Goal: Task Accomplishment & Management: Manage account settings

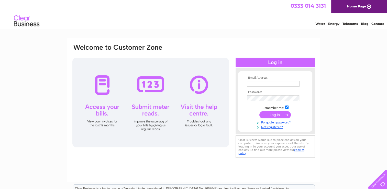
type input "[PERSON_NAME][EMAIL_ADDRESS][PERSON_NAME][DOMAIN_NAME]"
click at [276, 115] on input "submit" at bounding box center [274, 114] width 31 height 7
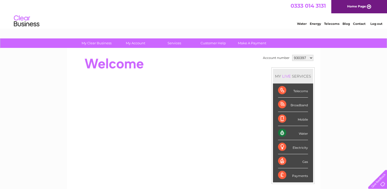
click at [280, 134] on div "Water" at bounding box center [293, 133] width 30 height 14
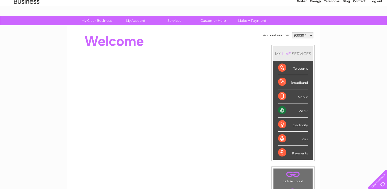
scroll to position [21, 0]
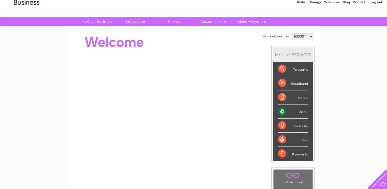
click at [286, 112] on div "Water" at bounding box center [293, 111] width 30 height 14
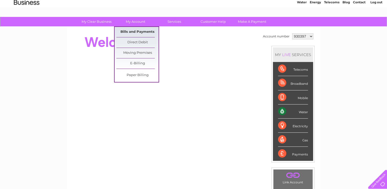
click at [132, 27] on link "Bills and Payments" at bounding box center [137, 32] width 42 height 10
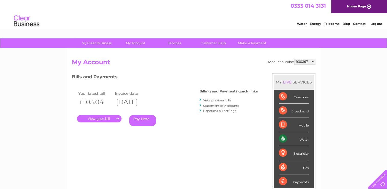
click at [109, 116] on link "." at bounding box center [99, 118] width 45 height 7
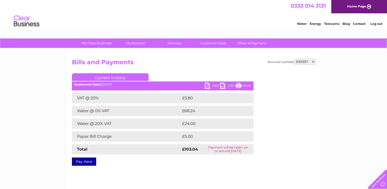
click at [216, 87] on link "PDF" at bounding box center [212, 86] width 15 height 7
click at [207, 53] on div "Account number 930397 930399 930401 930403 946870 946876 946879 946938 946953 9…" at bounding box center [193, 119] width 253 height 143
click at [311, 60] on select "930397 930399 930401 930403 946870 946876 946879 946938 946953 958512 964287 96…" at bounding box center [304, 62] width 21 height 6
select select "930399"
click at [295, 59] on select "930397 930399 930401 930403 946870 946876 946879 946938 946953 958512 964287 96…" at bounding box center [304, 62] width 21 height 6
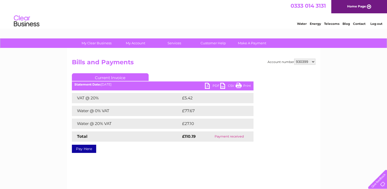
click at [306, 62] on select "930397 930399 930401 930403 946870 946876 946879 946938 946953 958512 964287 96…" at bounding box center [304, 62] width 21 height 6
select select "930401"
click at [295, 59] on select "930397 930399 930401 930403 946870 946876 946879 946938 946953 958512 964287 96…" at bounding box center [304, 62] width 21 height 6
click at [308, 61] on select "930397 930399 930401 930403 946870 946876 946879 946938 946953 958512 964287 96…" at bounding box center [304, 62] width 21 height 6
select select "930403"
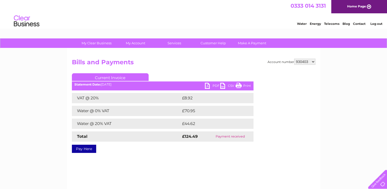
click at [295, 59] on select "930397 930399 930401 930403 946870 946876 946879 946938 946953 958512 964287 96…" at bounding box center [304, 62] width 21 height 6
click at [309, 63] on select "930397 930399 930401 930403 946870 946876 946879 946938 946953 958512 964287 96…" at bounding box center [304, 62] width 21 height 6
select select "946870"
click at [295, 59] on select "930397 930399 930401 930403 946870 946876 946879 946938 946953 958512 964287 96…" at bounding box center [304, 62] width 21 height 6
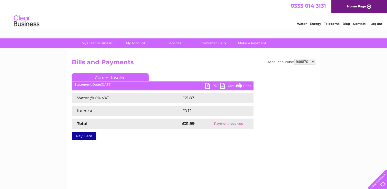
click at [311, 63] on select "930397 930399 930401 930403 946870 946876 946879 946938 946953 958512 964287 96…" at bounding box center [304, 62] width 21 height 6
select select "946876"
click at [295, 59] on select "930397 930399 930401 930403 946870 946876 946879 946938 946953 958512 964287 96…" at bounding box center [304, 62] width 21 height 6
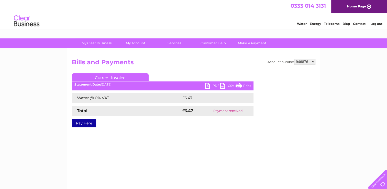
click at [307, 62] on select "930397 930399 930401 930403 946870 946876 946879 946938 946953 958512 964287 96…" at bounding box center [304, 62] width 21 height 6
select select "946879"
click at [295, 59] on select "930397 930399 930401 930403 946870 946876 946879 946938 946953 958512 964287 96…" at bounding box center [304, 62] width 21 height 6
click at [308, 62] on select "930397 930399 930401 930403 946870 946876 946879 946938 946953 958512 964287 96…" at bounding box center [304, 62] width 21 height 6
select select "946938"
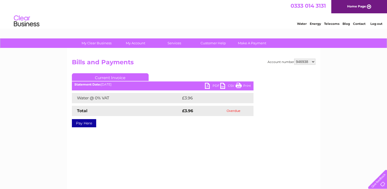
click at [295, 59] on select "930397 930399 930401 930403 946870 946876 946879 946938 946953 958512 964287 96…" at bounding box center [304, 62] width 21 height 6
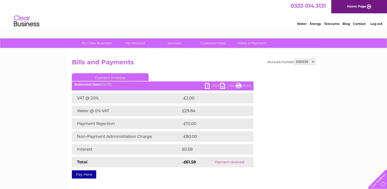
click at [307, 61] on select "930397 930399 930401 930403 946870 946876 946879 946938 946953 958512 964287 96…" at bounding box center [304, 62] width 21 height 6
select select "946953"
click at [295, 59] on select "930397 930399 930401 930403 946870 946876 946879 946938 946953 958512 964287 96…" at bounding box center [304, 62] width 21 height 6
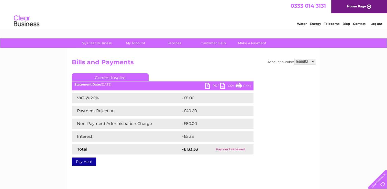
click at [308, 63] on select "930397 930399 930401 930403 946870 946876 946879 946938 946953 958512 964287 96…" at bounding box center [304, 62] width 21 height 6
select select "958512"
click at [295, 59] on select "930397 930399 930401 930403 946870 946876 946879 946938 946953 958512 964287 96…" at bounding box center [304, 62] width 21 height 6
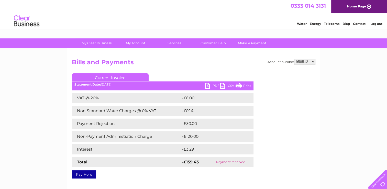
click at [307, 61] on select "930397 930399 930401 930403 946870 946876 946879 946938 946953 958512 964287 96…" at bounding box center [304, 62] width 21 height 6
select select "964287"
click at [295, 59] on select "930397 930399 930401 930403 946870 946876 946879 946938 946953 958512 964287 96…" at bounding box center [304, 62] width 21 height 6
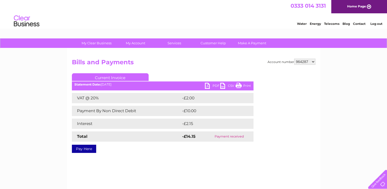
click at [307, 62] on select "930397 930399 930401 930403 946870 946876 946879 946938 946953 958512 964287 96…" at bounding box center [304, 62] width 21 height 6
select select "965293"
click at [295, 59] on select "930397 930399 930401 930403 946870 946876 946879 946938 946953 958512 964287 96…" at bounding box center [304, 62] width 21 height 6
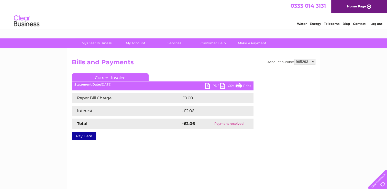
click at [308, 62] on select "930397 930399 930401 930403 946870 946876 946879 946938 946953 958512 964287 96…" at bounding box center [304, 62] width 21 height 6
select select "966350"
click at [295, 59] on select "930397 930399 930401 930403 946870 946876 946879 946938 946953 958512 964287 96…" at bounding box center [304, 62] width 21 height 6
click at [307, 62] on select "930397 930399 930401 930403 946870 946876 946879 946938 946953 958512 964287 96…" at bounding box center [304, 62] width 21 height 6
select select "981771"
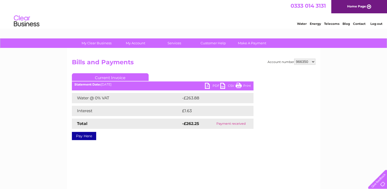
click at [295, 59] on select "930397 930399 930401 930403 946870 946876 946879 946938 946953 958512 964287 96…" at bounding box center [304, 62] width 21 height 6
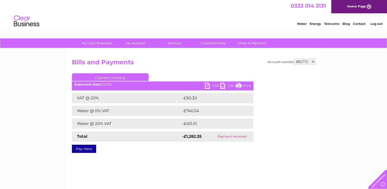
click at [307, 61] on select "930397 930399 930401 930403 946870 946876 946879 946938 946953 958512 964287 96…" at bounding box center [304, 62] width 21 height 6
select select "999741"
click at [295, 59] on select "930397 930399 930401 930403 946870 946876 946879 946938 946953 958512 964287 96…" at bounding box center [304, 62] width 21 height 6
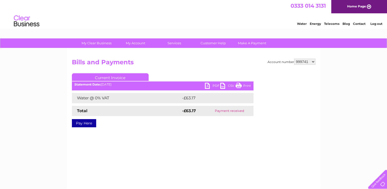
click at [308, 62] on select "930397 930399 930401 930403 946870 946876 946879 946938 946953 958512 964287 96…" at bounding box center [304, 62] width 21 height 6
select select "1111840"
click at [295, 59] on select "930397 930399 930401 930403 946870 946876 946879 946938 946953 958512 964287 96…" at bounding box center [304, 62] width 21 height 6
click at [216, 84] on link "PDF" at bounding box center [212, 86] width 15 height 7
click at [211, 138] on div "Account number 930397 930399 930401 930403 946870 946876 946879 946938 946953 9…" at bounding box center [193, 119] width 253 height 143
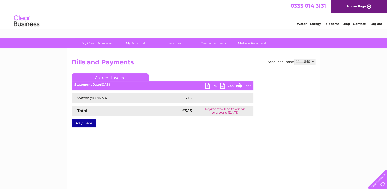
click at [310, 60] on select "930397 930399 930401 930403 946870 946876 946879 946938 946953 958512 964287 96…" at bounding box center [304, 62] width 21 height 6
select select "1111842"
click at [295, 59] on select "930397 930399 930401 930403 946870 946876 946879 946938 946953 958512 964287 96…" at bounding box center [304, 62] width 21 height 6
click at [308, 63] on select "930397 930399 930401 930403 946870 946876 946879 946938 946953 958512 964287 96…" at bounding box center [304, 62] width 21 height 6
select select "1111843"
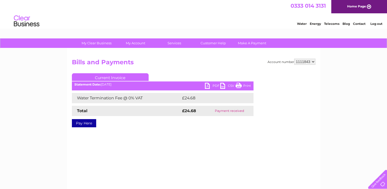
click at [295, 59] on select "930397 930399 930401 930403 946870 946876 946879 946938 946953 958512 964287 96…" at bounding box center [304, 62] width 21 height 6
click at [214, 84] on link "PDF" at bounding box center [212, 86] width 15 height 7
click at [227, 129] on div "Account number 930397 930399 930401 930403 946870 946876 946879 946938 946953 9…" at bounding box center [193, 97] width 243 height 76
click at [310, 60] on select "930397 930399 930401 930403 946870 946876 946879 946938 946953 958512 964287 96…" at bounding box center [304, 62] width 21 height 6
select select "1111846"
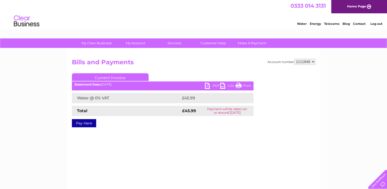
click at [295, 59] on select "930397 930399 930401 930403 946870 946876 946879 946938 946953 958512 964287 96…" at bounding box center [304, 62] width 21 height 6
click at [214, 85] on link "PDF" at bounding box center [212, 86] width 15 height 7
click at [182, 166] on div "Account number 930397 930399 930401 930403 946870 946876 946879 946938 946953 9…" at bounding box center [193, 119] width 253 height 143
click at [304, 63] on select "930397 930399 930401 930403 946870 946876 946879 946938 946953 958512 964287 96…" at bounding box center [304, 62] width 21 height 6
select select "1111847"
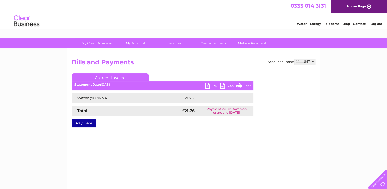
click at [295, 59] on select "930397 930399 930401 930403 946870 946876 946879 946938 946953 958512 964287 96…" at bounding box center [304, 62] width 21 height 6
click at [215, 86] on link "PDF" at bounding box center [212, 86] width 15 height 7
click at [207, 141] on div "Account number 930397 930399 930401 930403 946870 946876 946879 946938 946953 9…" at bounding box center [193, 119] width 253 height 143
click at [312, 59] on select "930397 930399 930401 930403 946870 946876 946879 946938 946953 958512 964287 96…" at bounding box center [304, 62] width 21 height 6
select select "1111850"
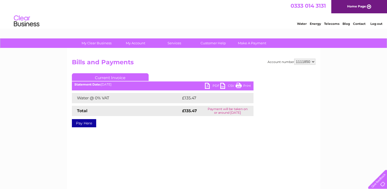
click at [295, 59] on select "930397 930399 930401 930403 946870 946876 946879 946938 946953 958512 964287 96…" at bounding box center [304, 62] width 21 height 6
click at [307, 63] on select "930397 930399 930401 930403 946870 946876 946879 946938 946953 958512 964287 96…" at bounding box center [304, 62] width 21 height 6
select select "1111851"
click at [295, 59] on select "930397 930399 930401 930403 946870 946876 946879 946938 946953 958512 964287 96…" at bounding box center [304, 62] width 21 height 6
click at [311, 63] on select "930397 930399 930401 930403 946870 946876 946879 946938 946953 958512 964287 96…" at bounding box center [304, 62] width 21 height 6
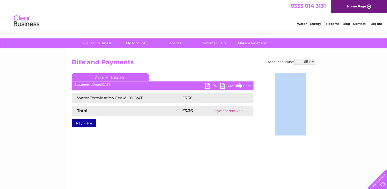
drag, startPoint x: 315, startPoint y: 108, endPoint x: 315, endPoint y: 129, distance: 21.0
click at [315, 129] on div "Account number 930397 930399 930401 930403 946870 946876 946879 946938 946953 9…" at bounding box center [193, 119] width 253 height 143
drag, startPoint x: 315, startPoint y: 129, endPoint x: 304, endPoint y: 60, distance: 69.5
click at [304, 60] on select "930397 930399 930401 930403 946870 946876 946879 946938 946953 958512 964287 96…" at bounding box center [304, 62] width 21 height 6
select select "1111852"
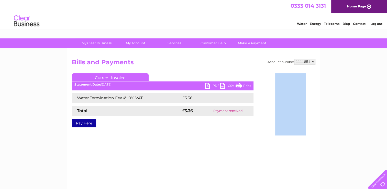
click at [295, 59] on select "930397 930399 930401 930403 946870 946876 946879 946938 946953 958512 964287 96…" at bounding box center [304, 62] width 21 height 6
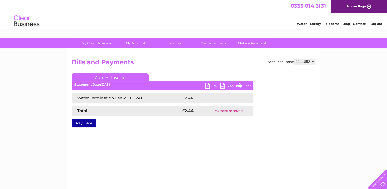
click at [309, 62] on select "930397 930399 930401 930403 946870 946876 946879 946938 946953 958512 964287 96…" at bounding box center [304, 62] width 21 height 6
select select "1111855"
click at [295, 59] on select "930397 930399 930401 930403 946870 946876 946879 946938 946953 958512 964287 96…" at bounding box center [304, 62] width 21 height 6
click at [307, 63] on select "930397 930399 930401 930403 946870 946876 946879 946938 946953 958512 964287 96…" at bounding box center [304, 62] width 21 height 6
select select "1111857"
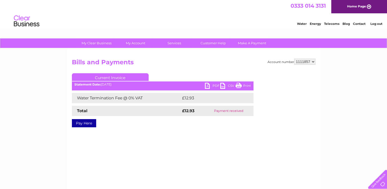
click at [295, 59] on select "930397 930399 930401 930403 946870 946876 946879 946938 946953 958512 964287 96…" at bounding box center [304, 62] width 21 height 6
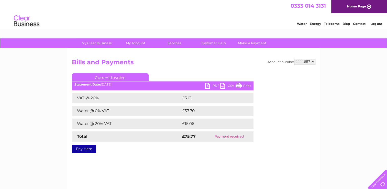
click at [307, 62] on select "930397 930399 930401 930403 946870 946876 946879 946938 946953 958512 964287 96…" at bounding box center [304, 62] width 21 height 6
select select "1111859"
click at [295, 59] on select "930397 930399 930401 930403 946870 946876 946879 946938 946953 958512 964287 96…" at bounding box center [304, 62] width 21 height 6
